Goal: Find specific fact: Find specific fact

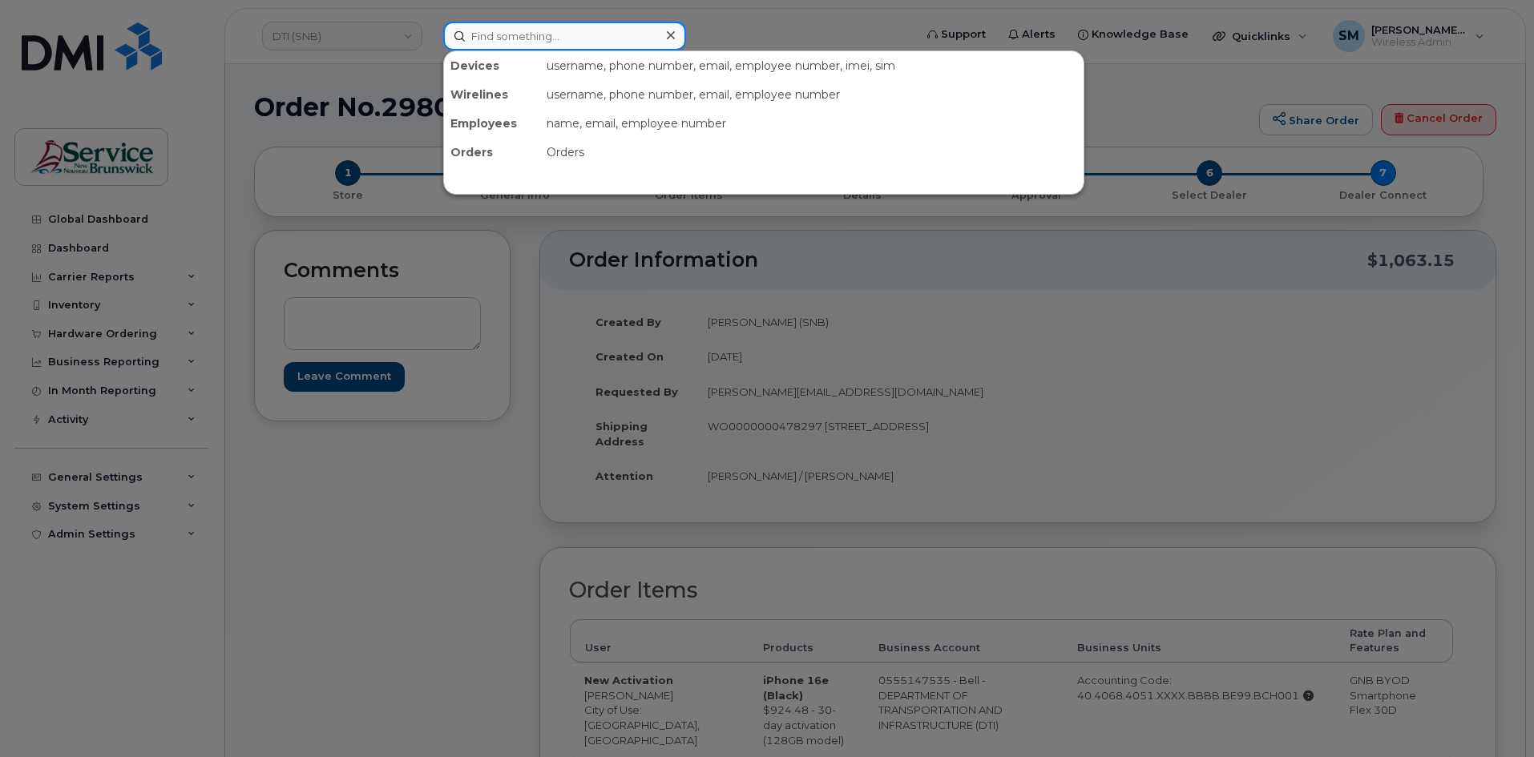
click at [596, 35] on input at bounding box center [564, 36] width 243 height 29
paste input "[PHONE_NUMBER]"
type input "[PHONE_NUMBER]"
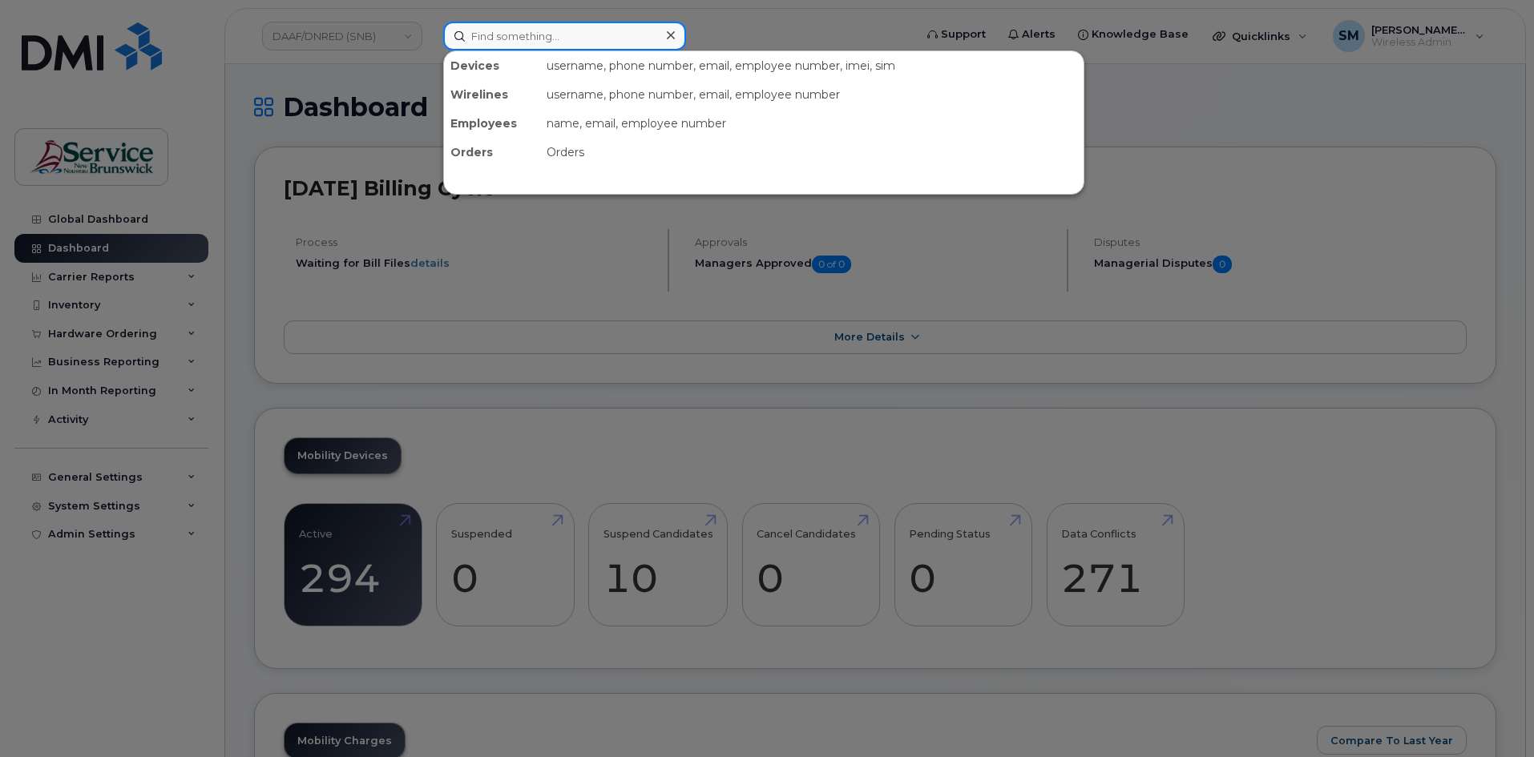
click at [588, 42] on input at bounding box center [564, 36] width 243 height 29
paste input "[PHONE_NUMBER]"
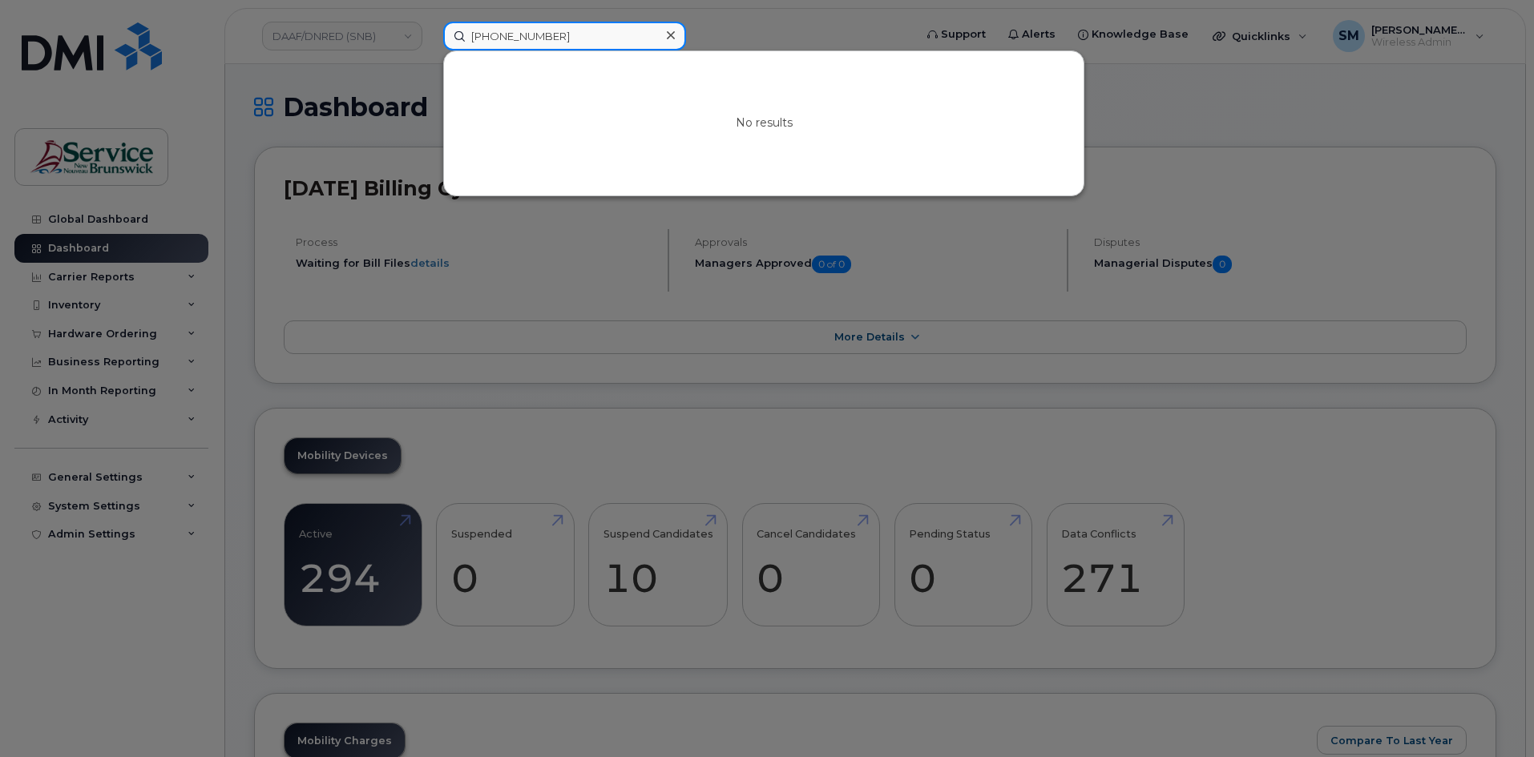
drag, startPoint x: 575, startPoint y: 42, endPoint x: 389, endPoint y: 35, distance: 186.8
click at [430, 35] on div "[PHONE_NUMBER] No results" at bounding box center [673, 36] width 486 height 29
paste input "740 6749"
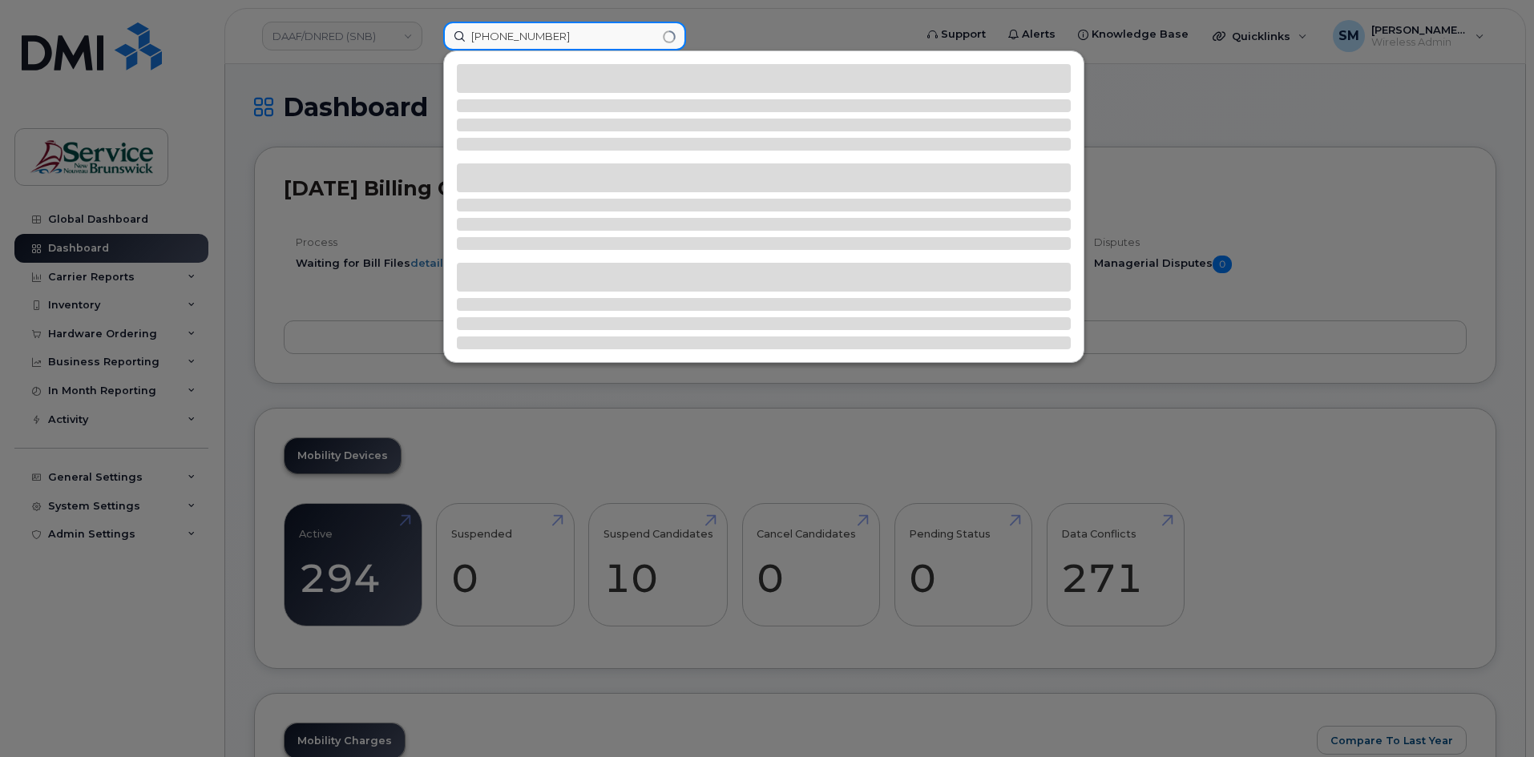
click at [523, 28] on input "[PHONE_NUMBER]" at bounding box center [564, 36] width 243 height 29
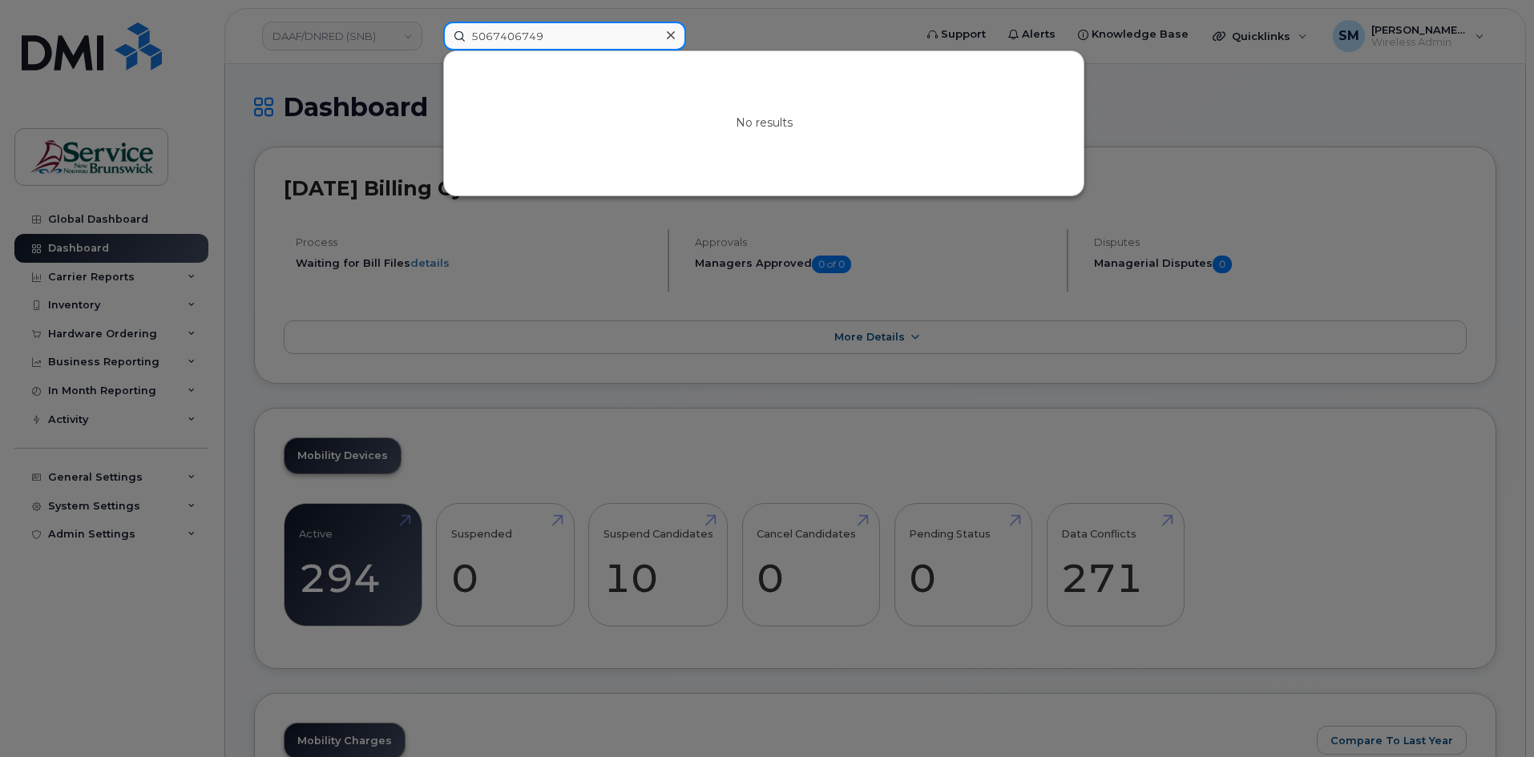
type input "5067406749"
click at [746, 29] on div at bounding box center [767, 378] width 1534 height 757
